Goal: Task Accomplishment & Management: Complete application form

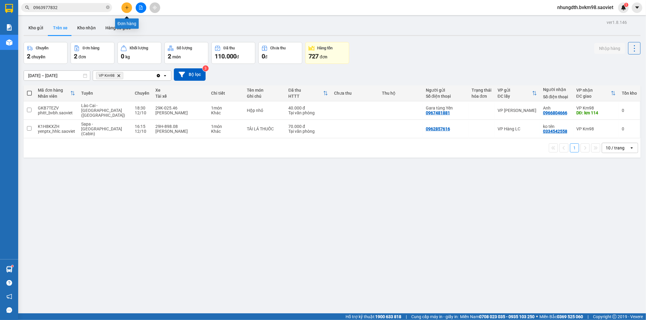
click at [123, 9] on button at bounding box center [126, 7] width 11 height 11
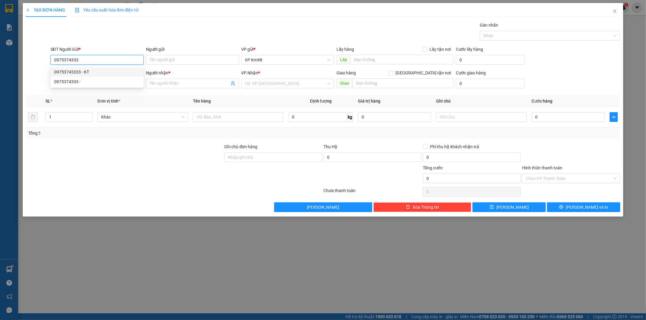
click at [82, 70] on div "09753743333 - KT" at bounding box center [97, 72] width 86 height 7
type input "09753743333"
type input "KT"
type input "0374342882"
type input "đình [PERSON_NAME]"
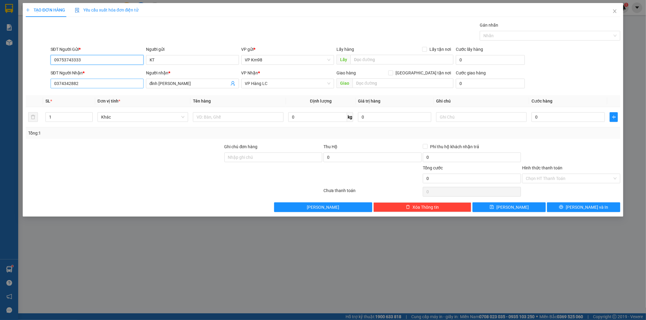
type input "09753743333"
click at [89, 84] on input "0374342882" at bounding box center [97, 84] width 93 height 10
type input "0"
click at [87, 103] on div "0979120098 - huyền" at bounding box center [97, 105] width 86 height 7
type input "0979120098"
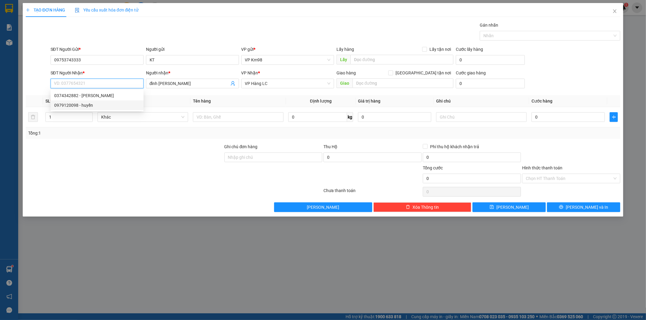
type input "huyền"
type input "SHIP BV SẢN NHI"
type input "0979120098"
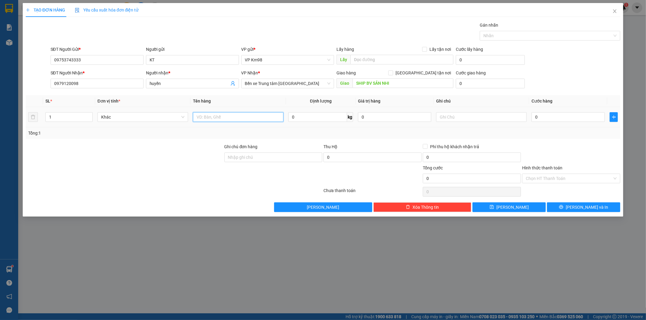
click at [212, 119] on input "text" at bounding box center [238, 117] width 91 height 10
type input "bọc đen"
click at [583, 119] on input "0" at bounding box center [567, 117] width 73 height 10
type input "5"
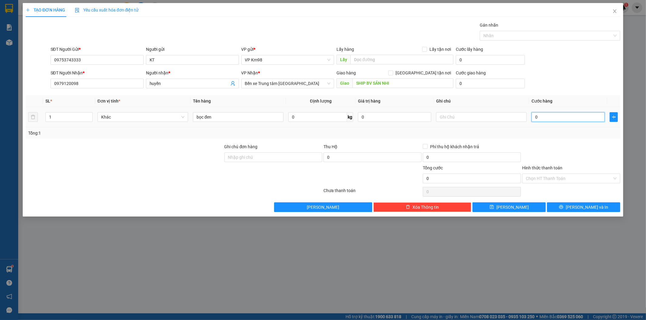
type input "5"
type input "50"
type input "500"
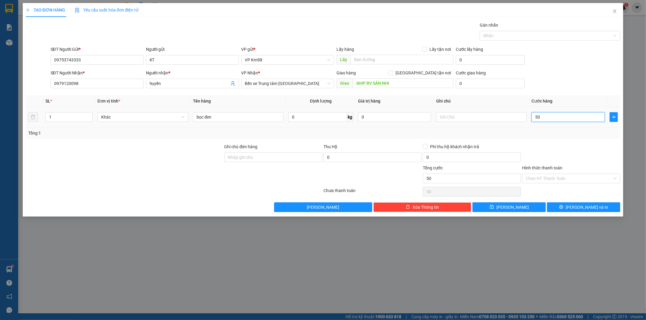
type input "500"
type input "5.000"
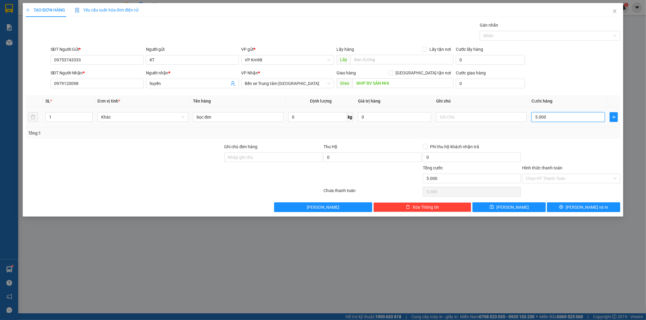
type input "50.000"
click at [571, 209] on button "[PERSON_NAME] và In" at bounding box center [583, 208] width 73 height 10
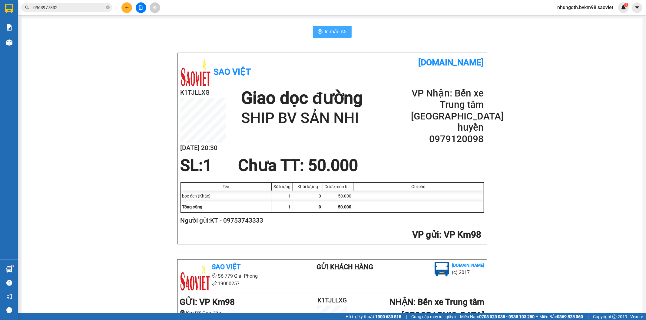
click at [335, 31] on span "In mẫu A5" at bounding box center [336, 32] width 22 height 8
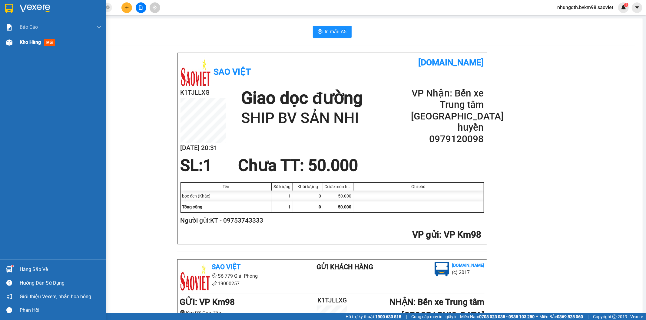
click at [17, 41] on div "Kho hàng mới" at bounding box center [53, 42] width 106 height 15
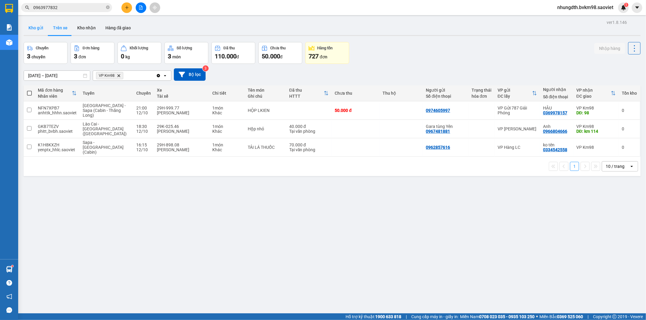
click at [36, 30] on button "Kho gửi" at bounding box center [36, 28] width 25 height 15
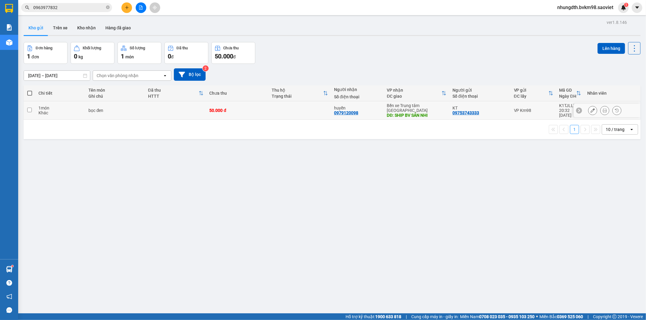
click at [98, 104] on td "bọc đen" at bounding box center [114, 110] width 59 height 18
checkbox input "true"
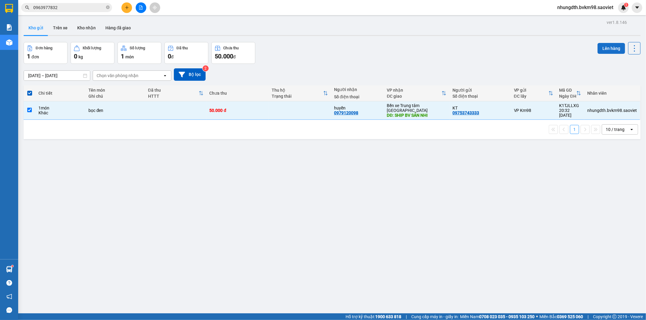
click at [617, 45] on button "Lên hàng" at bounding box center [612, 48] width 28 height 11
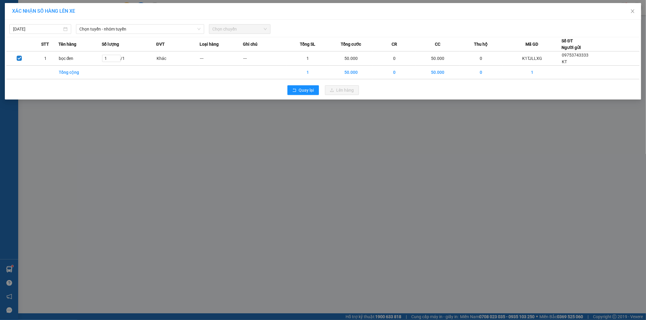
click at [158, 23] on div "[DATE] Chọn tuyến - nhóm tuyến Chọn chuyến" at bounding box center [322, 27] width 633 height 13
click at [157, 26] on span "Chọn tuyến - nhóm tuyến" at bounding box center [140, 29] width 121 height 9
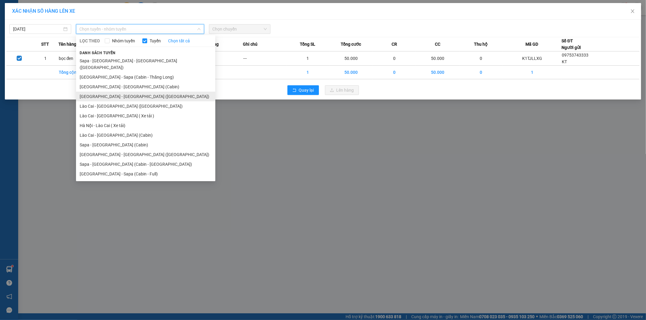
click at [124, 93] on li "[GEOGRAPHIC_DATA] - [GEOGRAPHIC_DATA] ([GEOGRAPHIC_DATA])" at bounding box center [145, 97] width 139 height 10
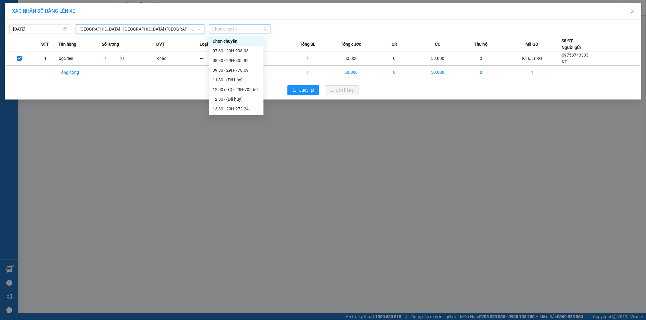
click at [231, 28] on span "Chọn chuyến" at bounding box center [240, 29] width 55 height 9
click at [242, 88] on div "19:00 - 29H-702.20" at bounding box center [236, 89] width 47 height 7
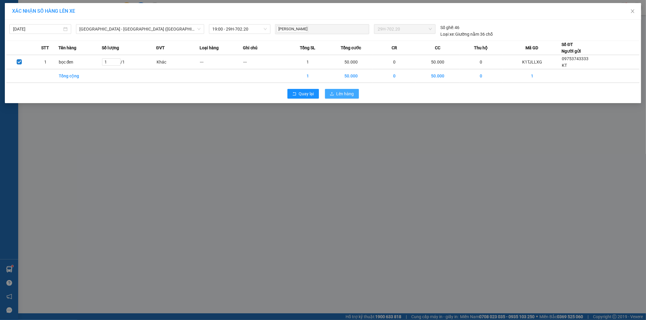
click at [335, 92] on button "Lên hàng" at bounding box center [342, 94] width 34 height 10
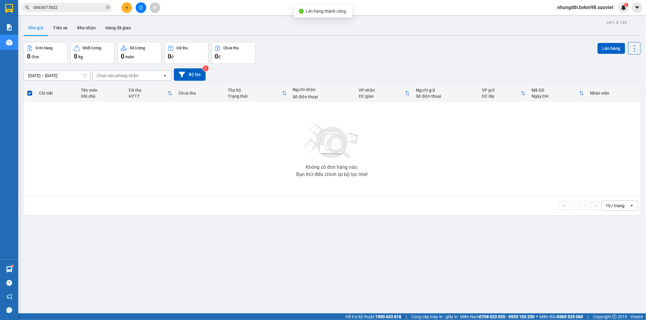
click at [139, 5] on button at bounding box center [141, 7] width 11 height 11
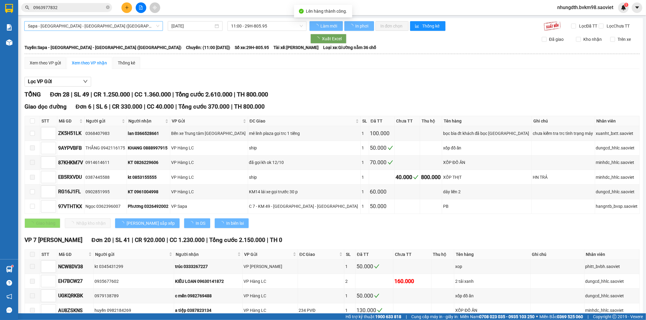
click at [121, 24] on span "Sapa - [GEOGRAPHIC_DATA] - [GEOGRAPHIC_DATA] ([GEOGRAPHIC_DATA])" at bounding box center [93, 26] width 131 height 9
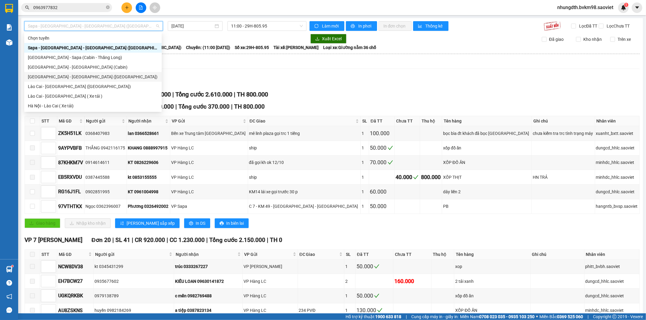
click at [75, 77] on div "[GEOGRAPHIC_DATA] - [GEOGRAPHIC_DATA] ([GEOGRAPHIC_DATA])" at bounding box center [93, 77] width 130 height 7
type input "[DATE]"
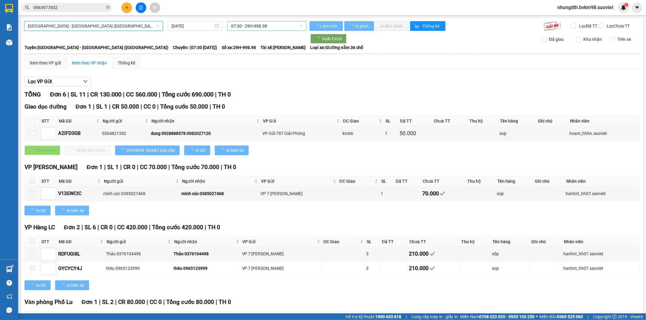
click at [237, 28] on span "07:30 - 29H-998.98" at bounding box center [266, 26] width 71 height 9
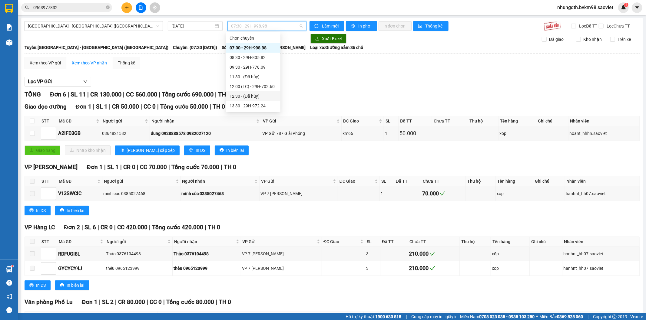
scroll to position [58, 0]
click at [246, 88] on div "19:00 - 29H-702.20" at bounding box center [253, 86] width 47 height 7
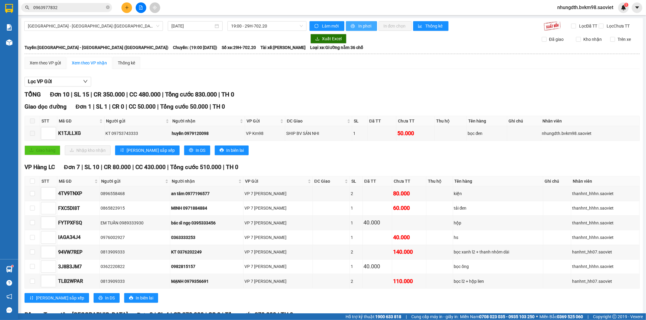
click at [354, 25] on button "In phơi" at bounding box center [361, 26] width 31 height 10
click at [56, 87] on button "Lọc VP Gửi" at bounding box center [58, 82] width 67 height 10
click at [163, 82] on div "Lọc VP Gửi" at bounding box center [332, 82] width 615 height 10
click at [127, 5] on icon "plus" at bounding box center [127, 7] width 4 height 4
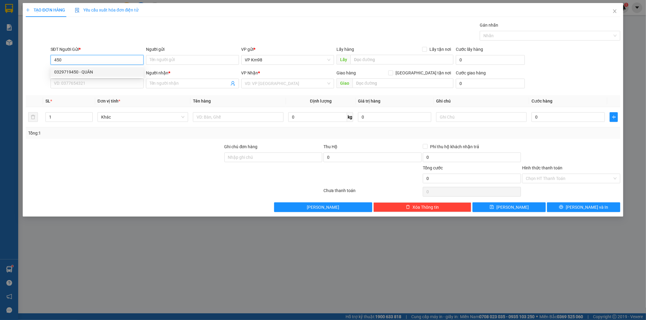
click at [102, 71] on div "0329719450 - QUÂN" at bounding box center [97, 72] width 86 height 7
type input "0329719450"
type input "QUÂN"
type input "0969899586"
type input "oanh"
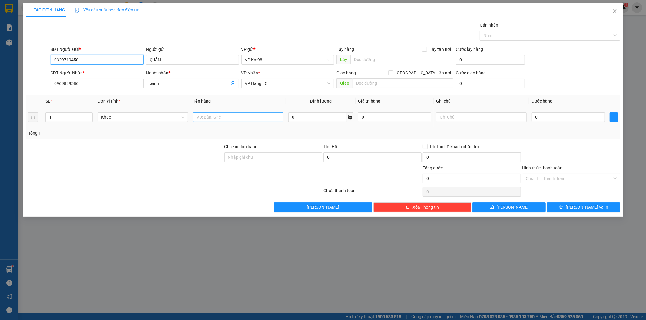
type input "0329719450"
click at [217, 117] on input "text" at bounding box center [238, 117] width 91 height 10
type input "xốp ốc"
click at [572, 118] on input "0" at bounding box center [567, 117] width 73 height 10
type input "1"
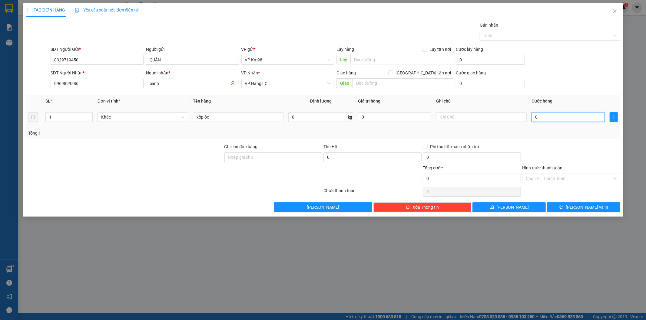
type input "1"
type input "10"
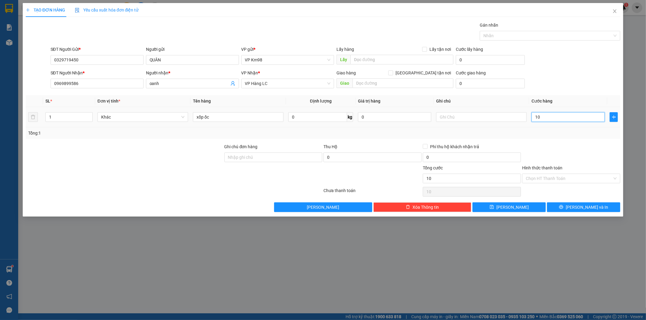
type input "100"
type input "1.000"
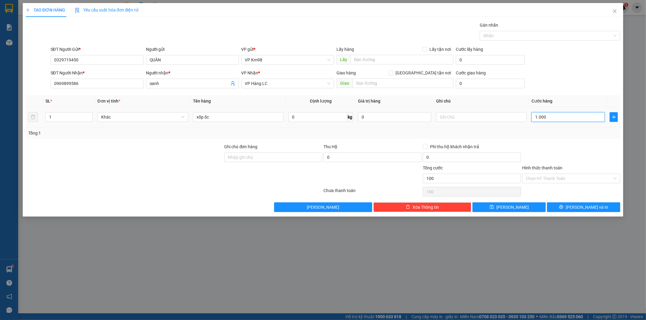
type input "1.000"
type input "10.000"
type input "100.000"
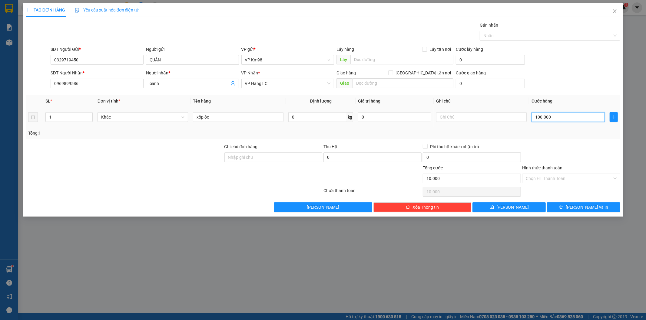
type input "100.000"
click at [567, 210] on button "[PERSON_NAME] và In" at bounding box center [583, 208] width 73 height 10
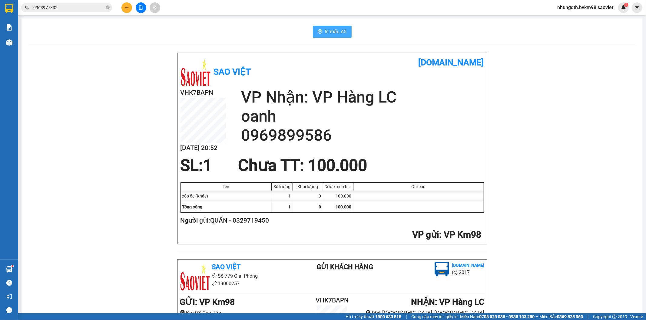
click at [332, 26] on button "In mẫu A5" at bounding box center [332, 32] width 39 height 12
click at [136, 8] on button at bounding box center [141, 7] width 11 height 11
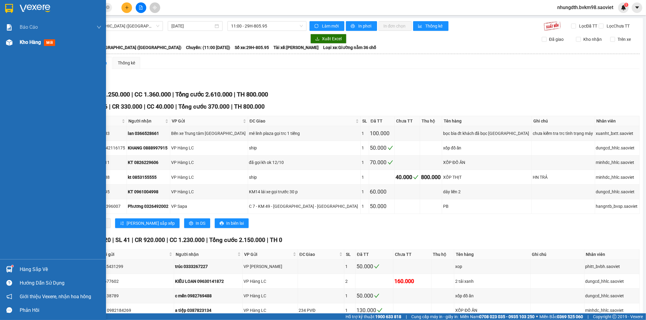
click at [24, 45] on span "Kho hàng" at bounding box center [30, 42] width 21 height 6
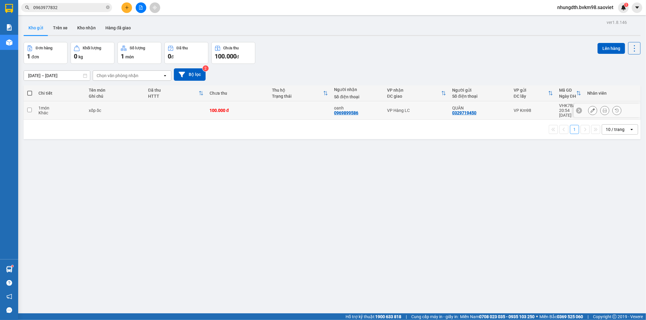
click at [100, 109] on div "xốp ốc" at bounding box center [116, 110] width 54 height 5
checkbox input "true"
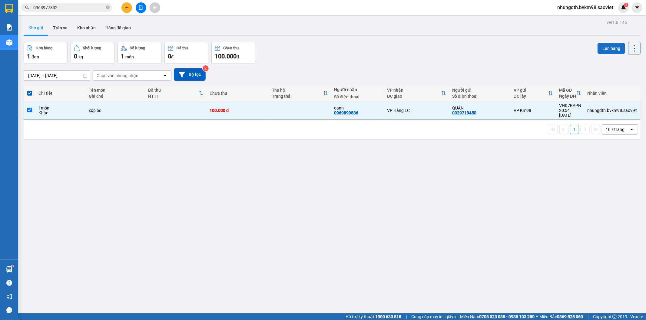
click at [613, 50] on button "Lên hàng" at bounding box center [612, 48] width 28 height 11
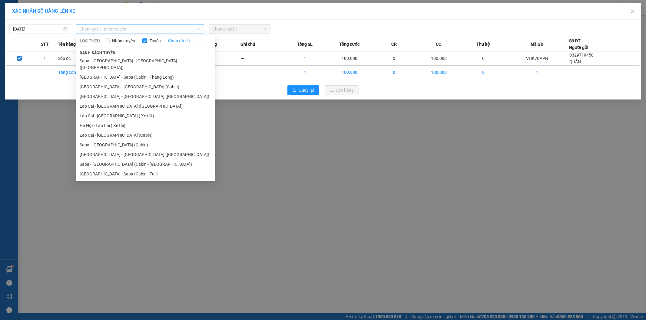
click at [185, 29] on span "Chọn tuyến - nhóm tuyến" at bounding box center [140, 29] width 121 height 9
click at [137, 92] on li "[GEOGRAPHIC_DATA] - [GEOGRAPHIC_DATA] ([GEOGRAPHIC_DATA])" at bounding box center [145, 97] width 139 height 10
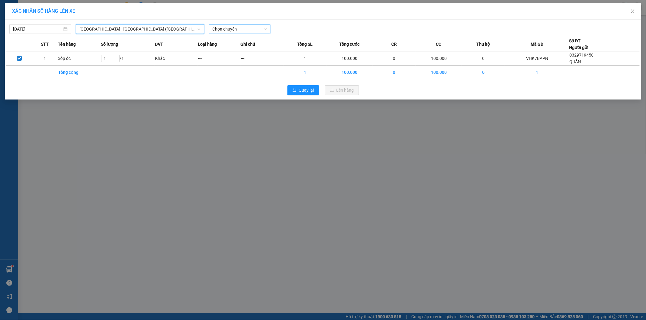
click at [247, 28] on span "Chọn chuyến" at bounding box center [240, 29] width 55 height 9
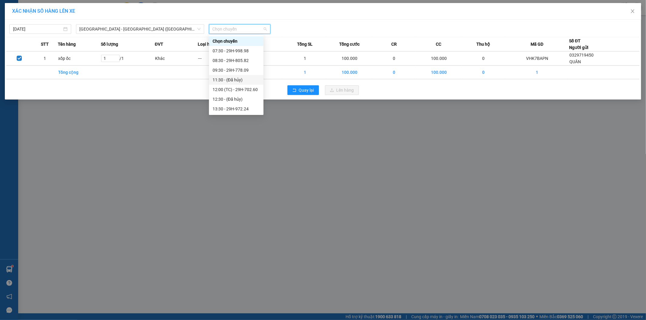
scroll to position [58, 0]
click at [247, 92] on div "19:00 - 29H-702.20" at bounding box center [236, 89] width 47 height 7
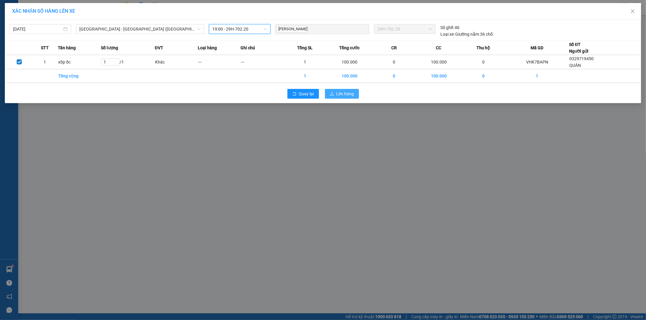
click at [332, 94] on icon "upload" at bounding box center [332, 93] width 4 height 3
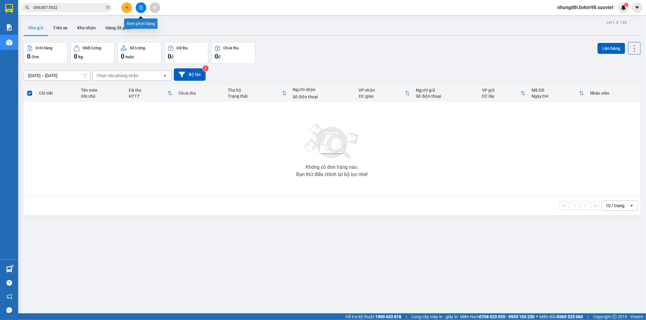
click at [138, 10] on button at bounding box center [141, 7] width 11 height 11
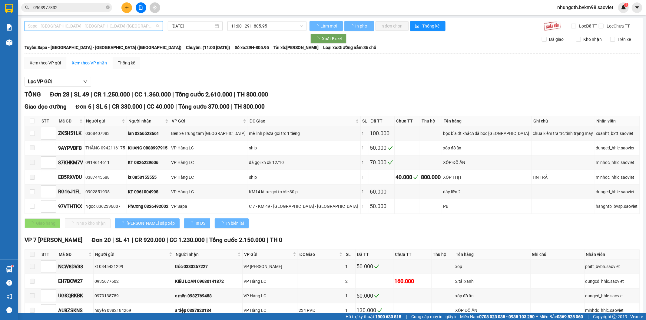
click at [123, 22] on span "Sapa - [GEOGRAPHIC_DATA] - [GEOGRAPHIC_DATA] ([GEOGRAPHIC_DATA])" at bounding box center [93, 26] width 131 height 9
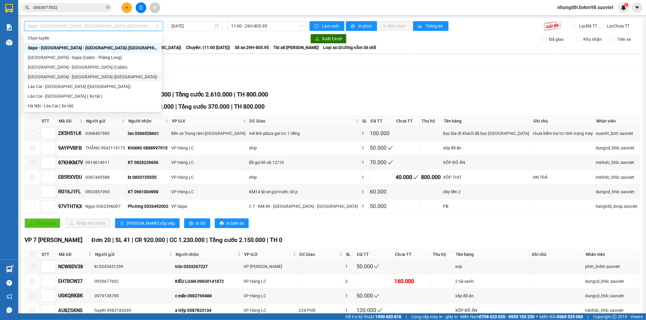
click at [71, 79] on div "[GEOGRAPHIC_DATA] - [GEOGRAPHIC_DATA] ([GEOGRAPHIC_DATA])" at bounding box center [93, 77] width 130 height 7
type input "[DATE]"
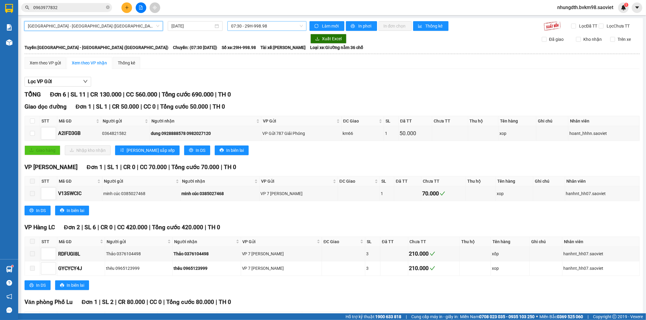
click at [260, 26] on span "07:30 - 29H-998.98" at bounding box center [266, 26] width 71 height 9
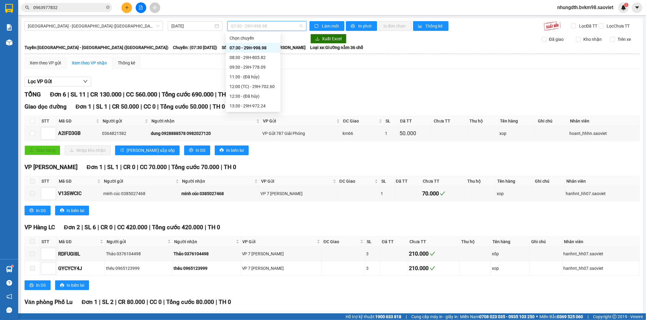
scroll to position [58, 0]
click at [260, 85] on div "19:00 - 29H-702.20" at bounding box center [253, 86] width 47 height 7
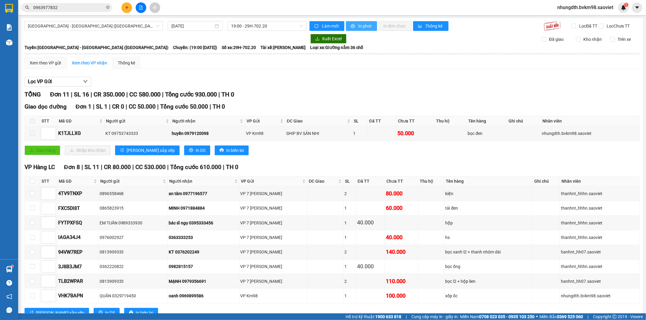
click at [360, 24] on span "In phơi" at bounding box center [365, 26] width 14 height 7
